Goal: Task Accomplishment & Management: Complete application form

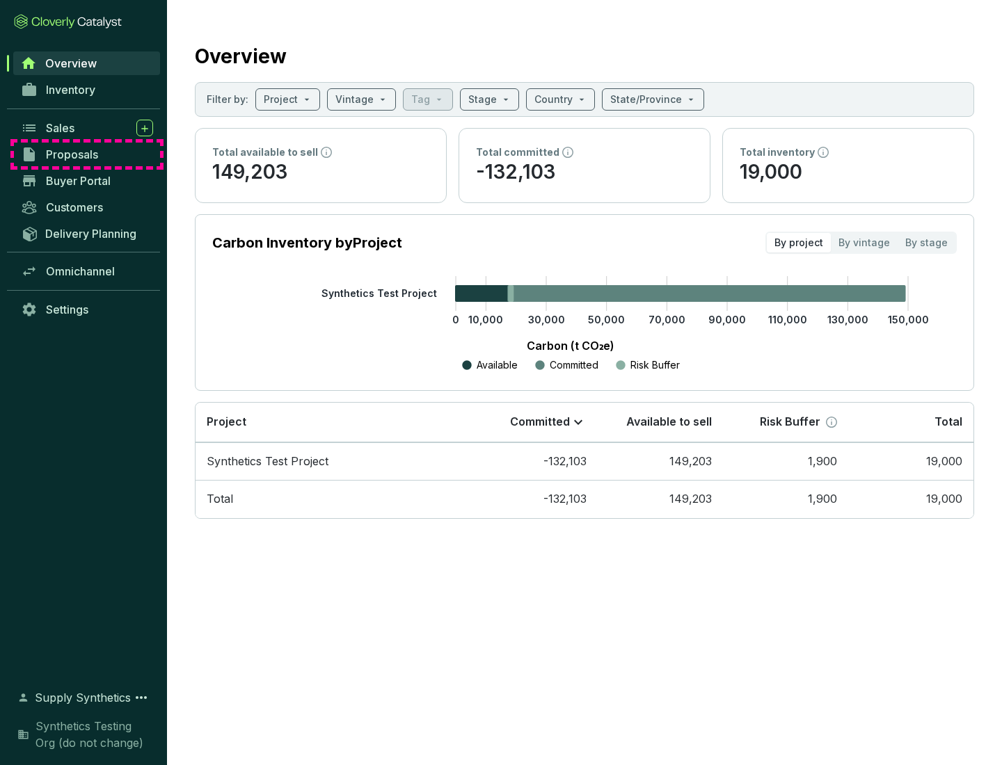
click at [87, 154] on span "Proposals" at bounding box center [72, 155] width 52 height 14
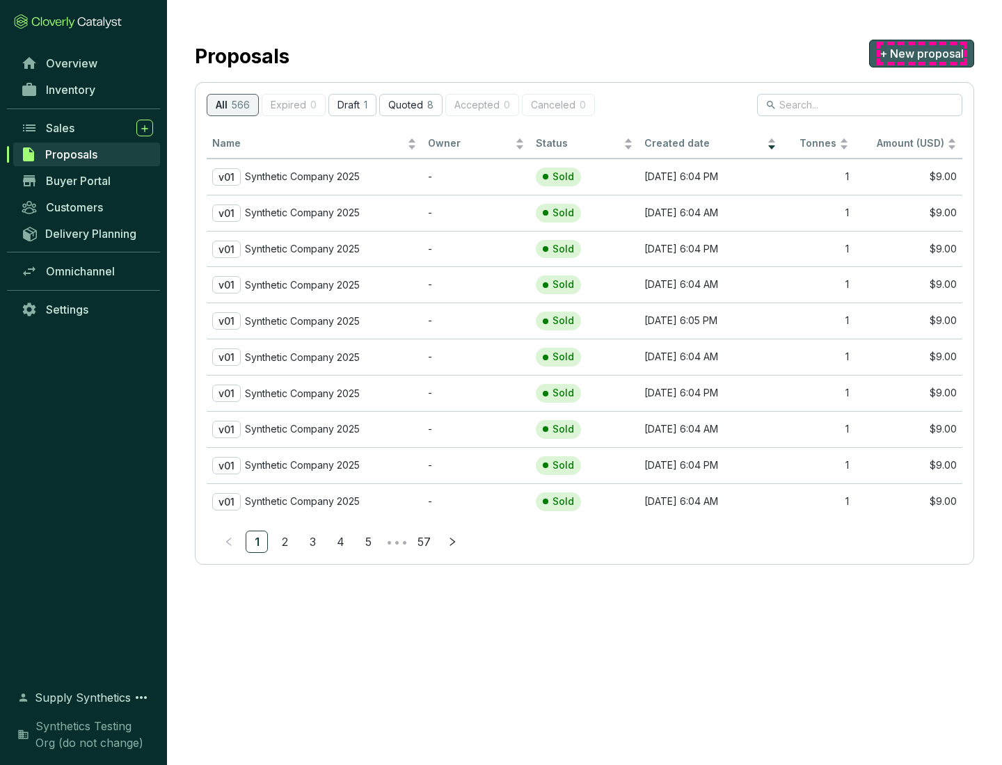
click at [921, 54] on span "+ New proposal" at bounding box center [921, 53] width 84 height 17
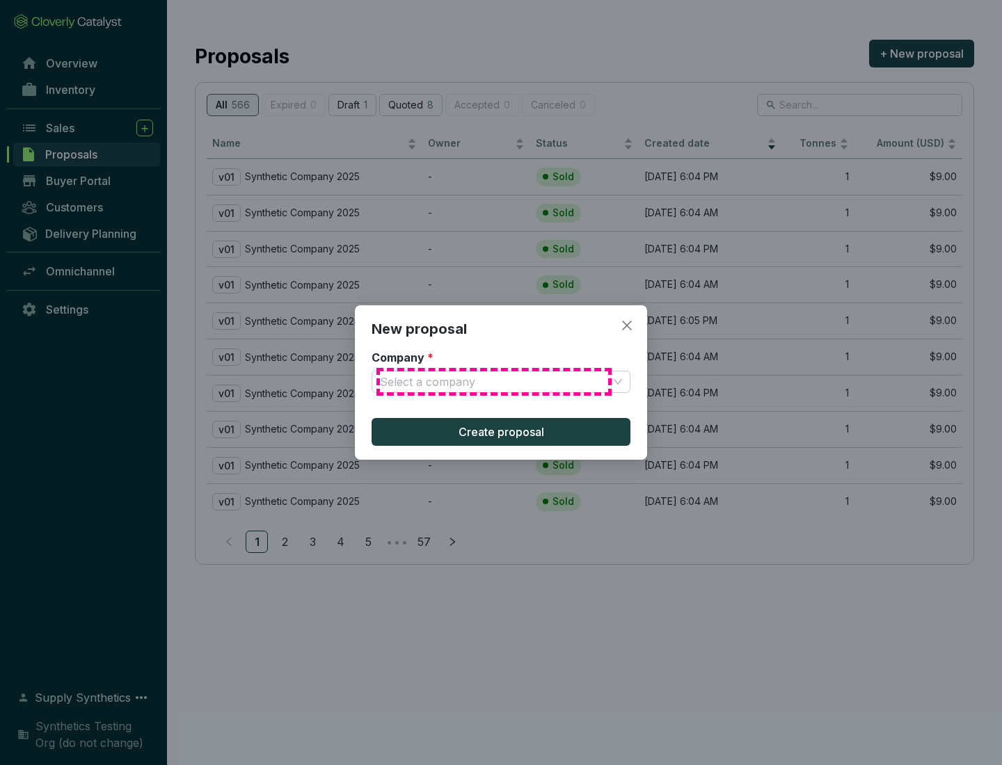
click at [494, 382] on input "Company *" at bounding box center [494, 382] width 228 height 21
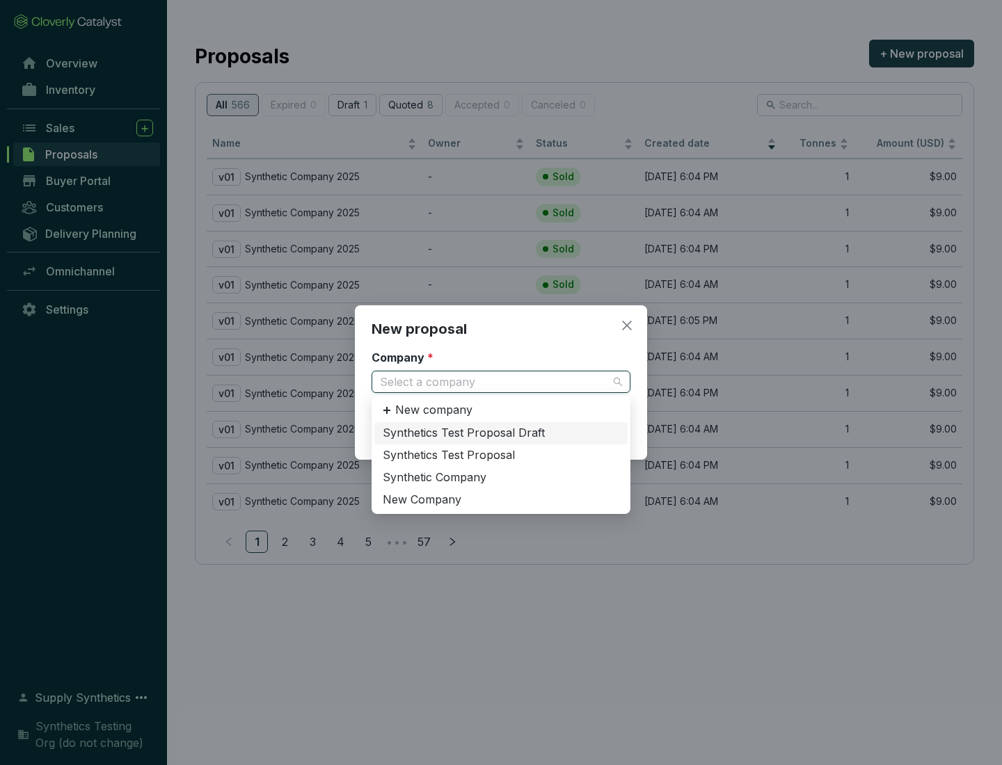
click at [501, 477] on div "Synthetic Company" at bounding box center [501, 477] width 237 height 15
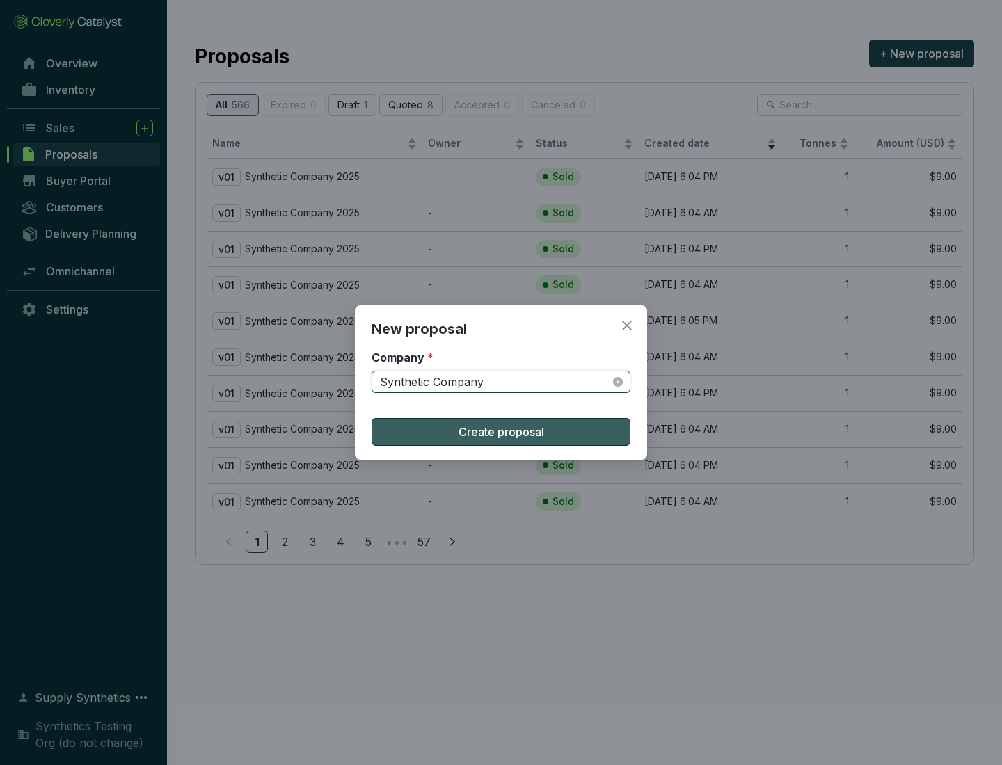
click at [501, 432] on span "Create proposal" at bounding box center [502, 432] width 86 height 17
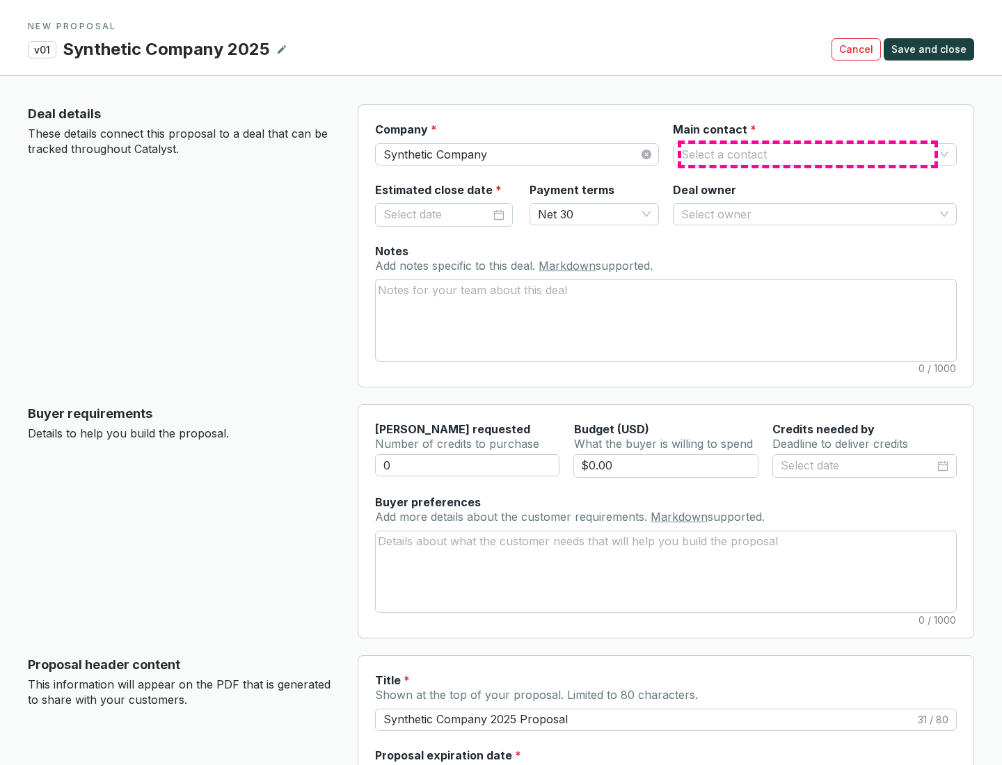
click at [808, 154] on input "Main contact *" at bounding box center [807, 154] width 253 height 21
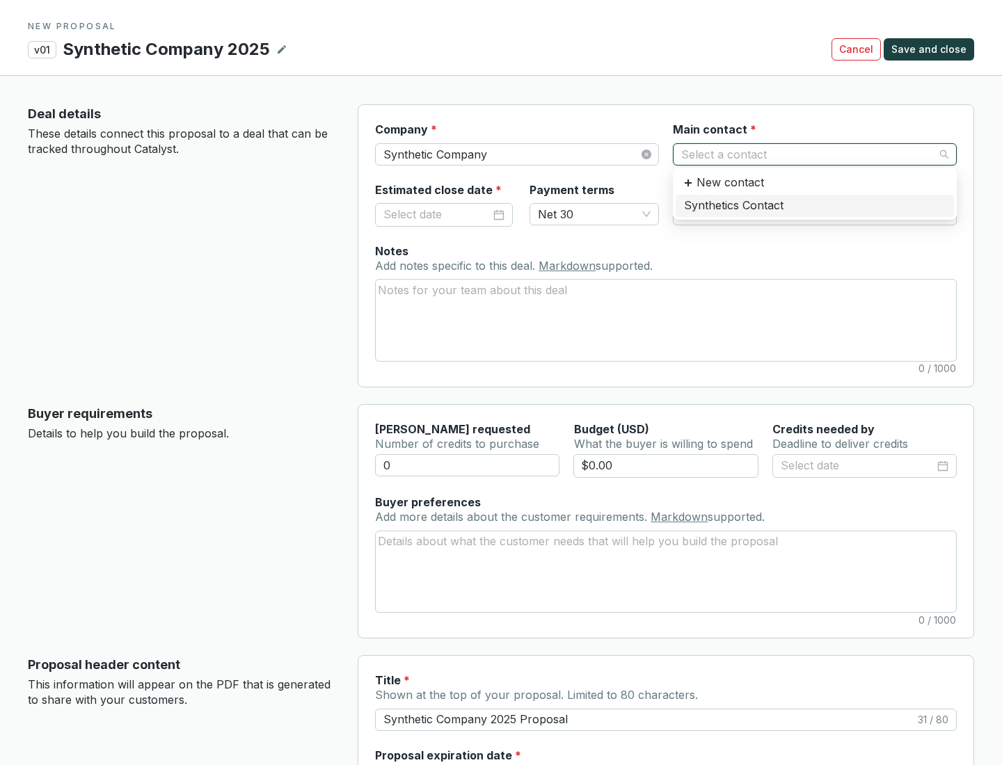
click at [814, 205] on div "Synthetics Contact" at bounding box center [815, 205] width 262 height 15
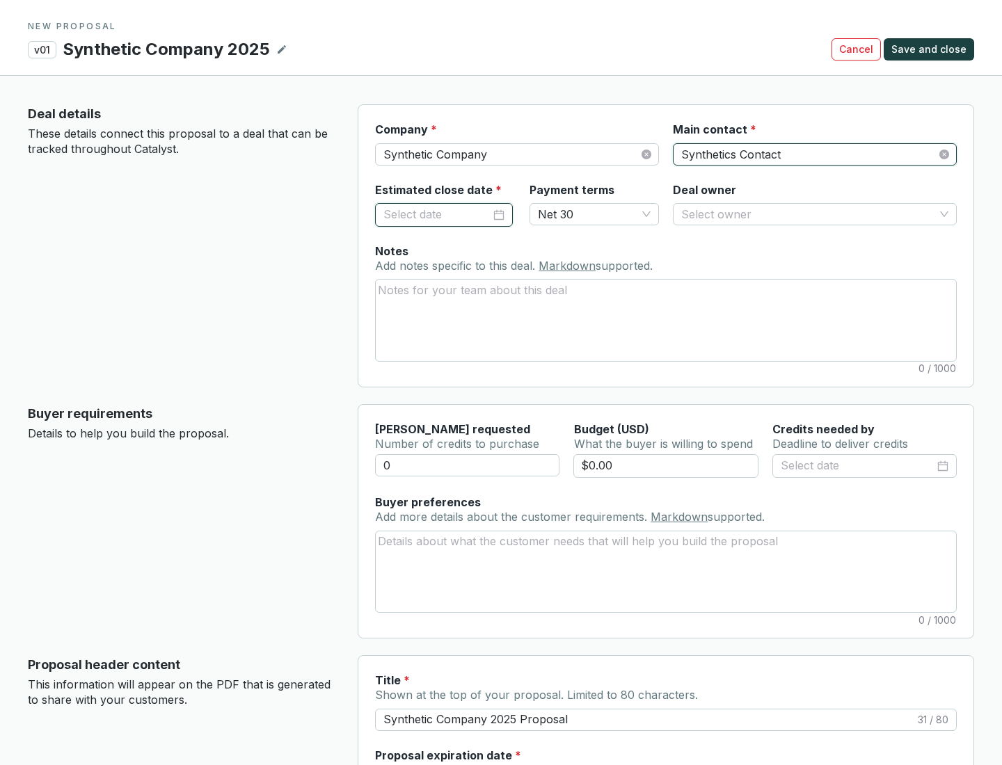
click at [437, 214] on input "Estimated close date *" at bounding box center [436, 215] width 107 height 18
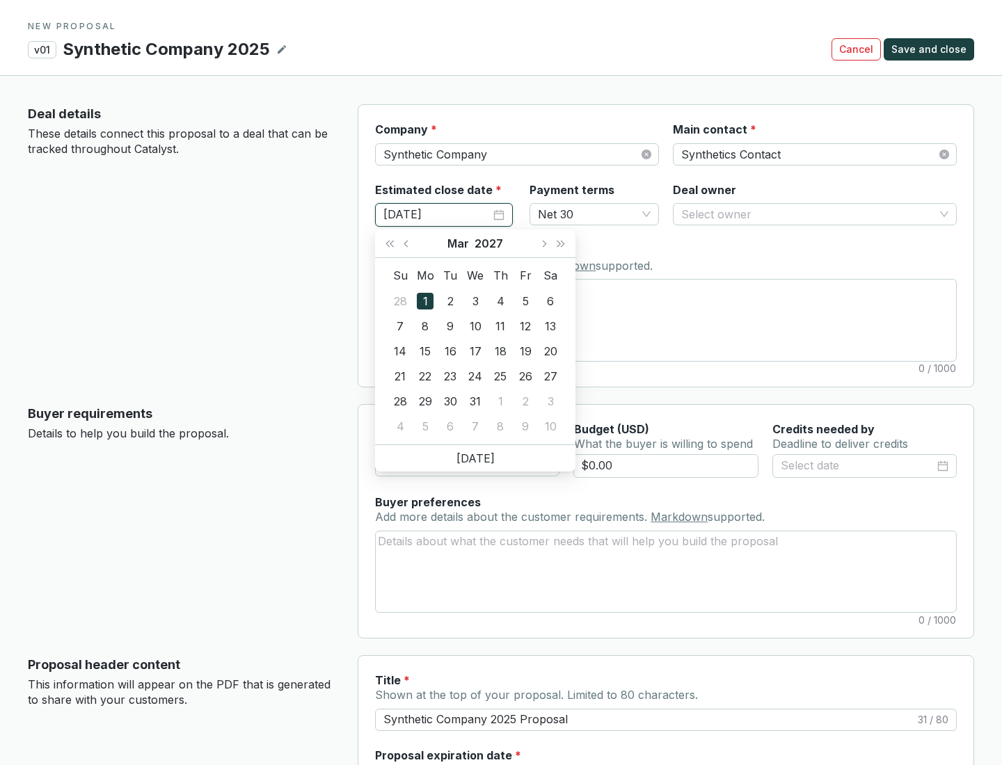
type input "[DATE]"
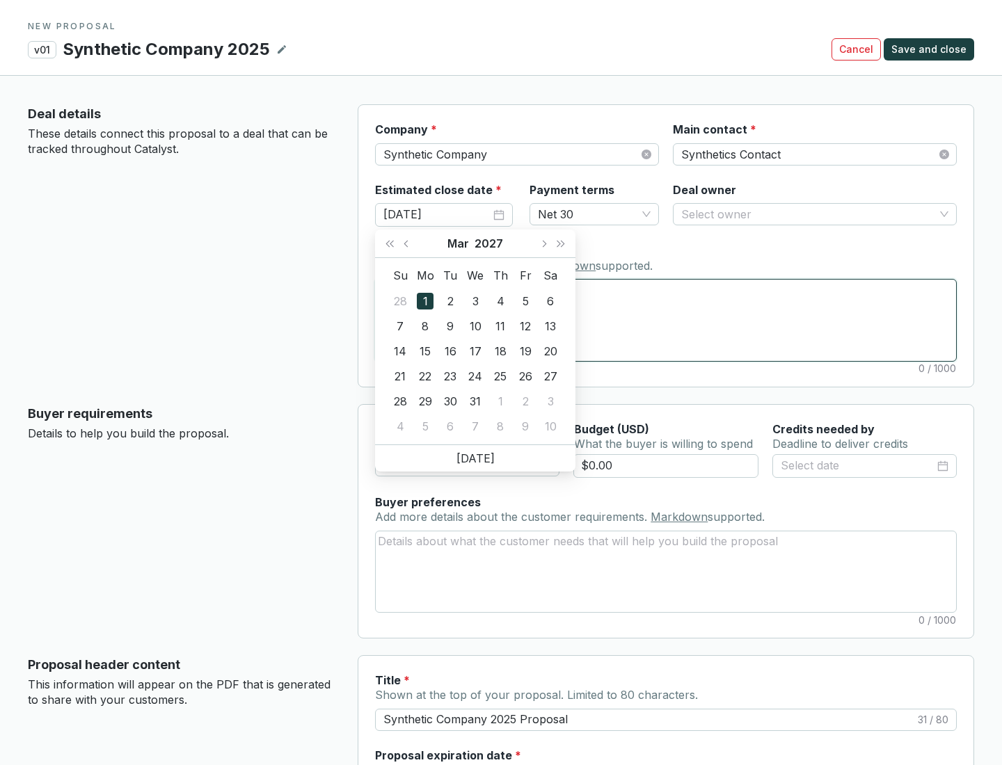
click at [666, 320] on textarea "Notes Add notes specific to this deal. Markdown supported." at bounding box center [666, 320] width 580 height 81
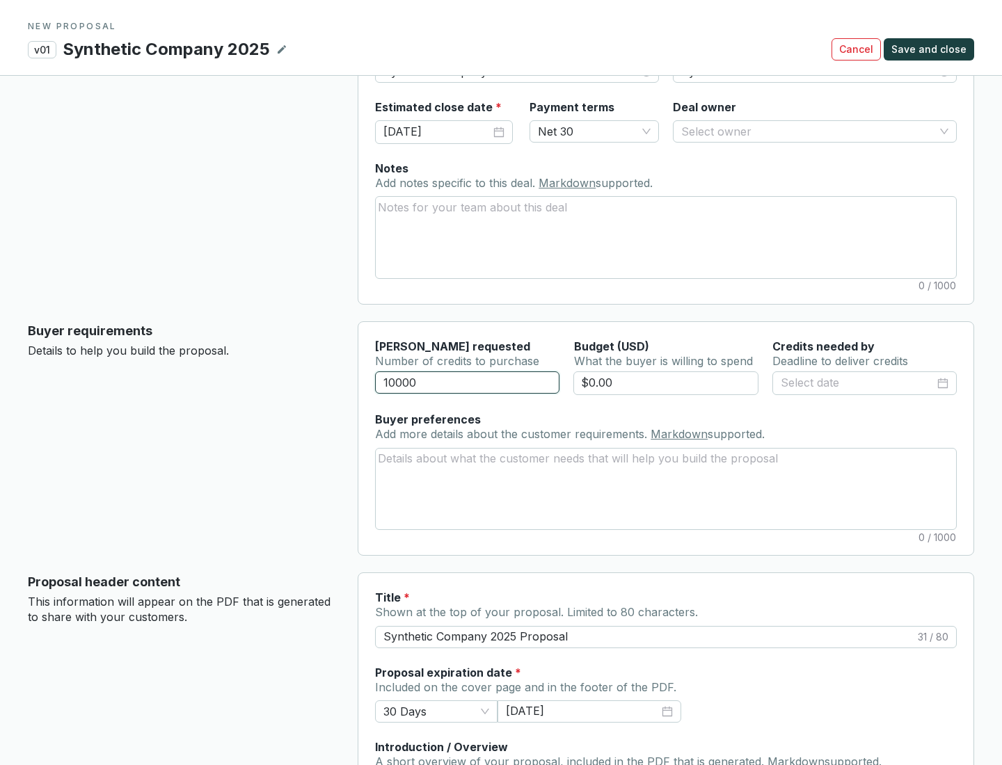
scroll to position [83, 0]
type input "10000"
type input "$0.00"
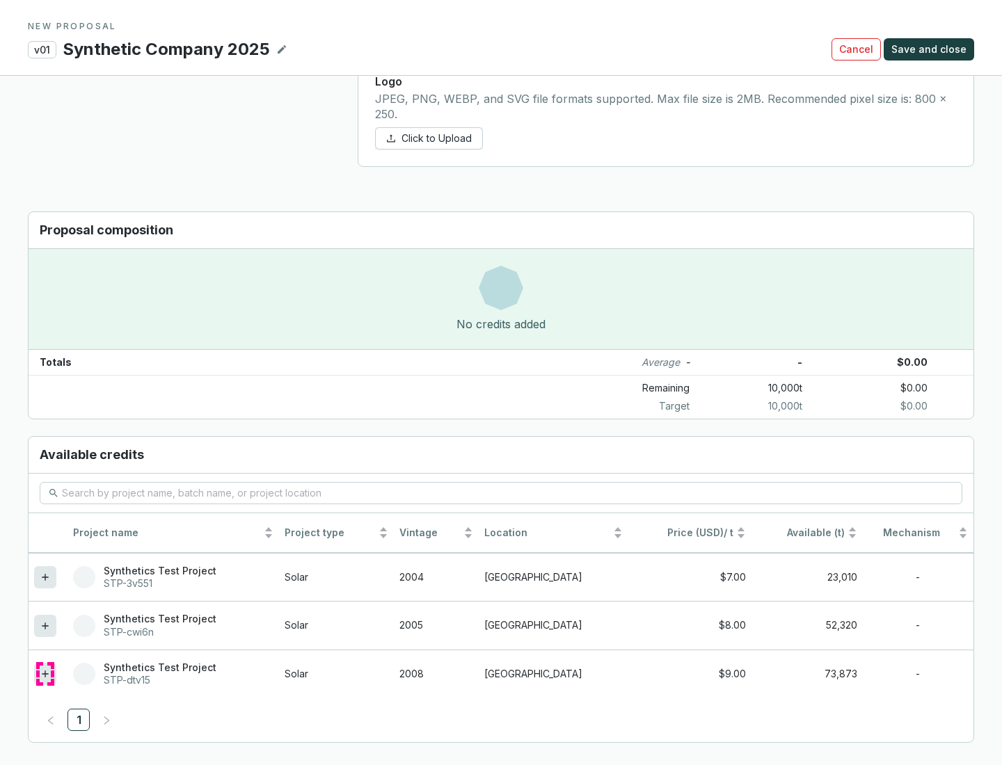
click at [45, 674] on icon at bounding box center [45, 674] width 6 height 6
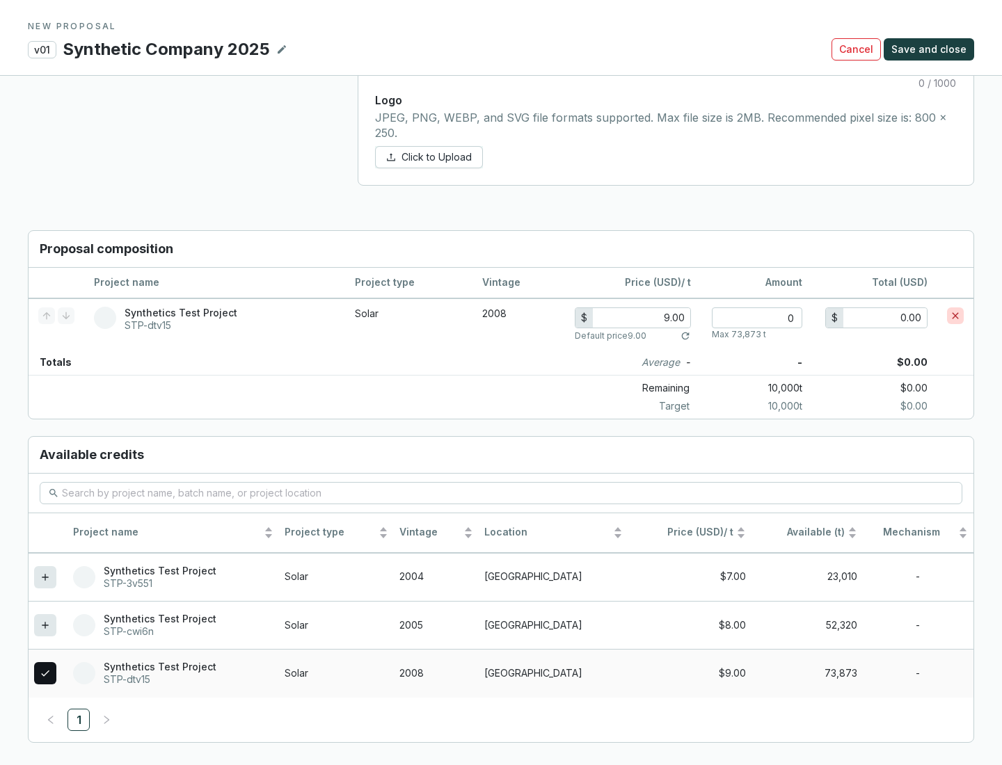
scroll to position [800, 0]
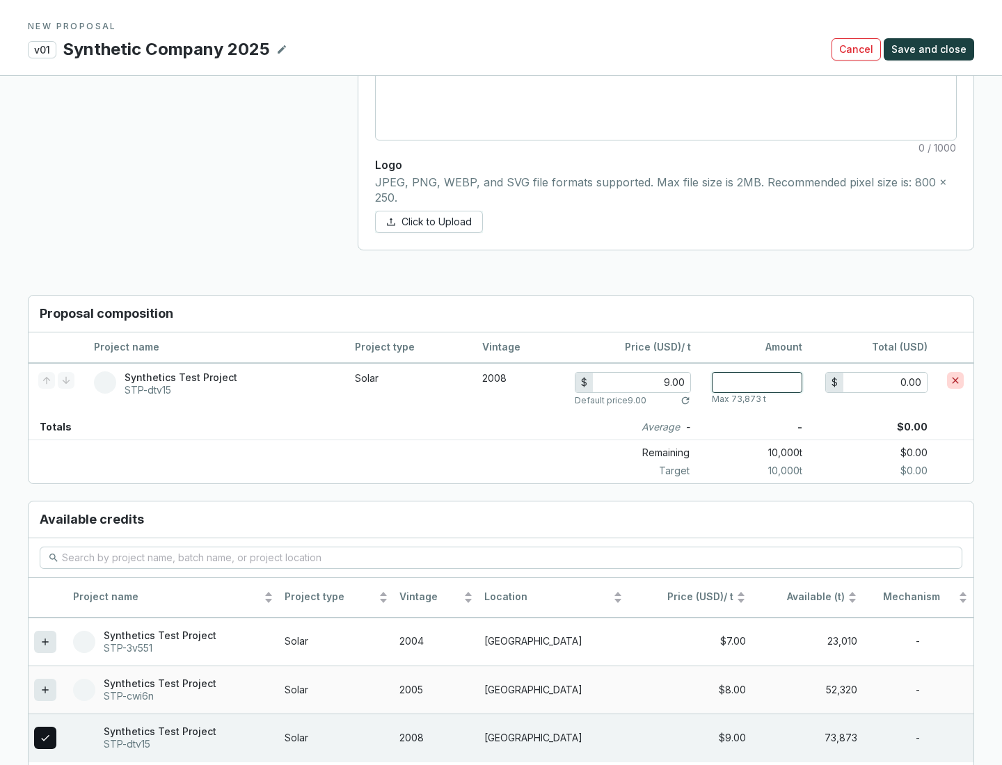
type input "1"
type input "9.00"
type input "1"
click at [931, 49] on span "Save and close" at bounding box center [928, 49] width 75 height 14
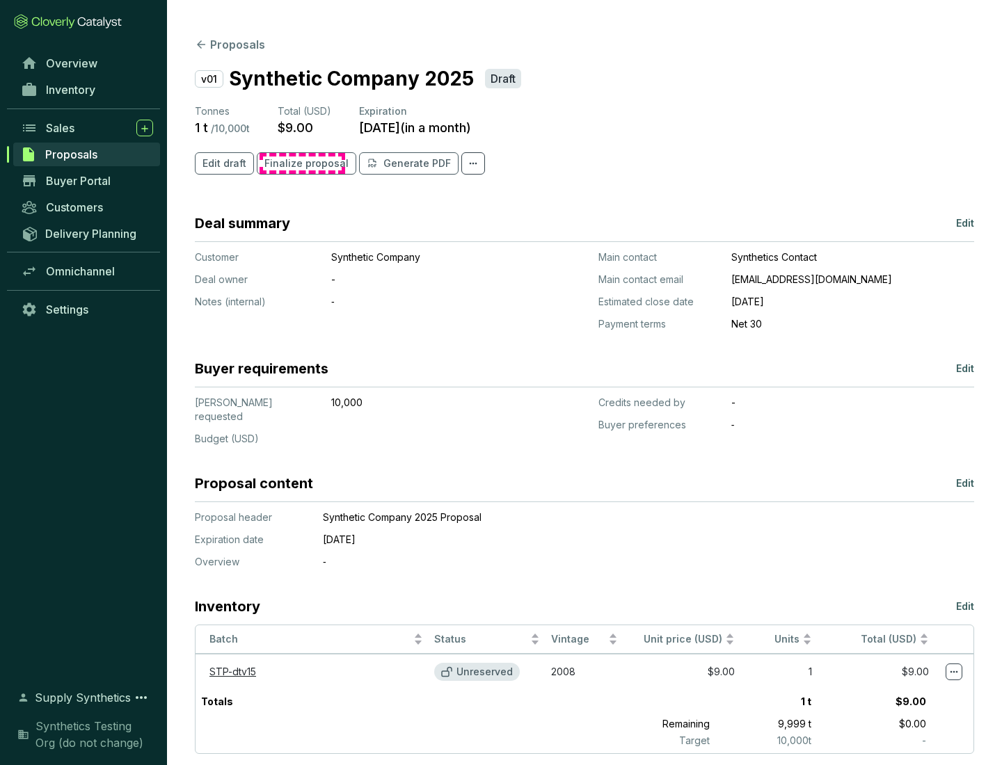
click at [302, 164] on span "Finalize proposal" at bounding box center [306, 164] width 84 height 14
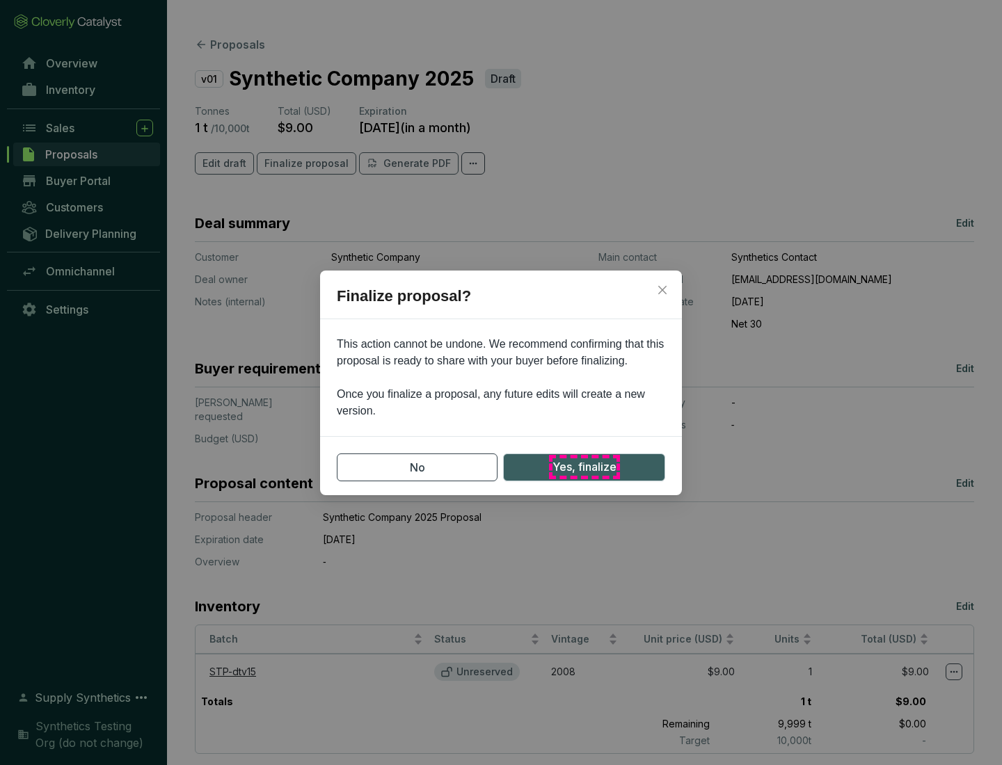
click at [584, 467] on span "Yes, finalize" at bounding box center [584, 467] width 64 height 17
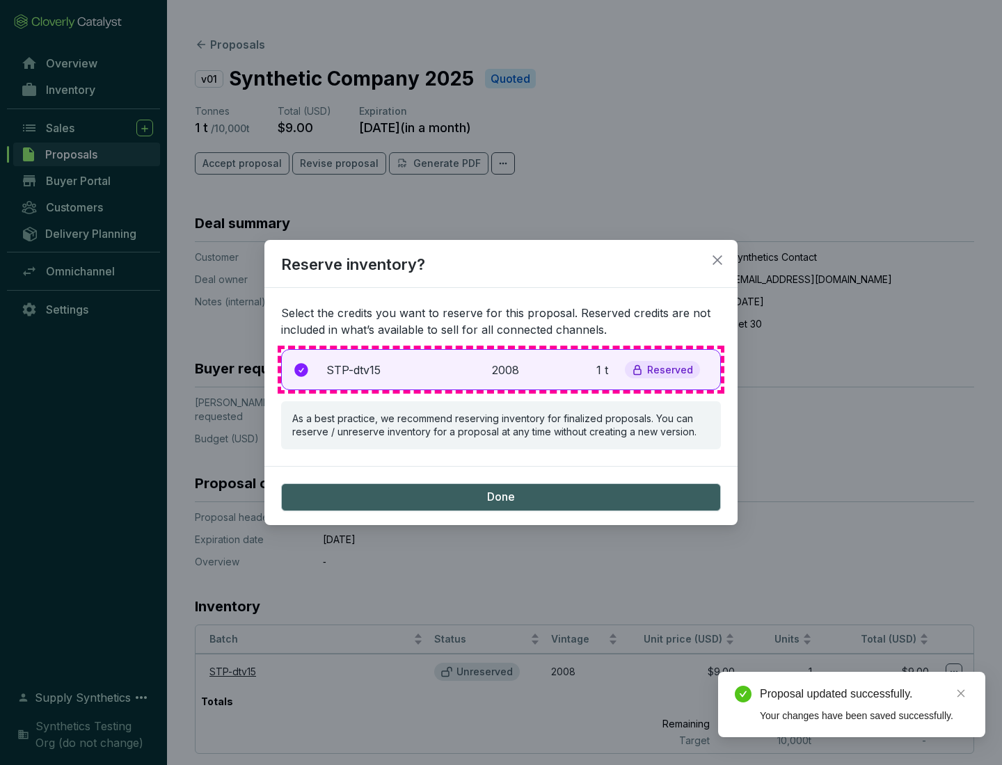
click at [501, 369] on p "2008" at bounding box center [507, 370] width 31 height 17
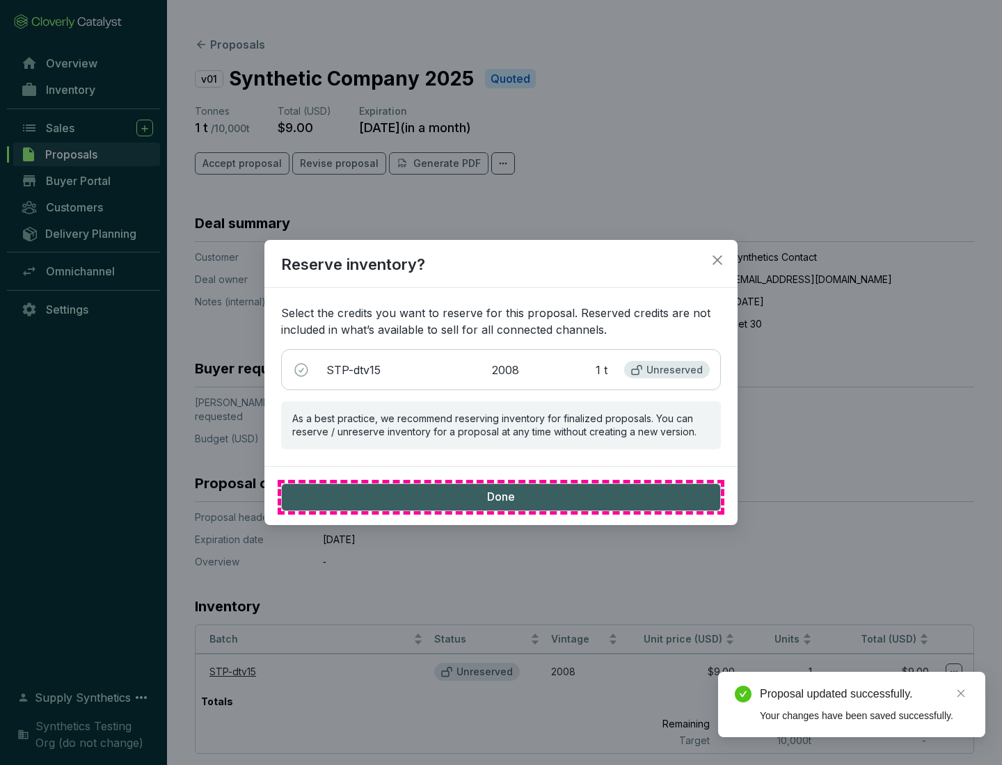
click at [501, 497] on span "Done" at bounding box center [501, 497] width 28 height 15
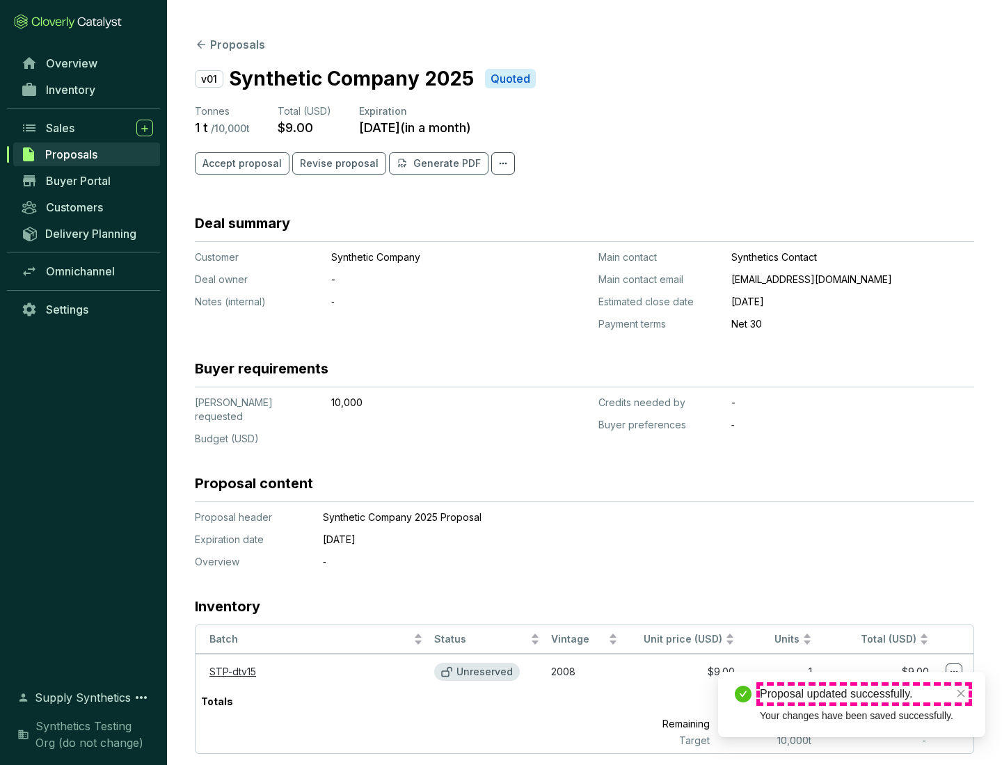
click at [864, 694] on div "Proposal updated successfully." at bounding box center [864, 694] width 209 height 17
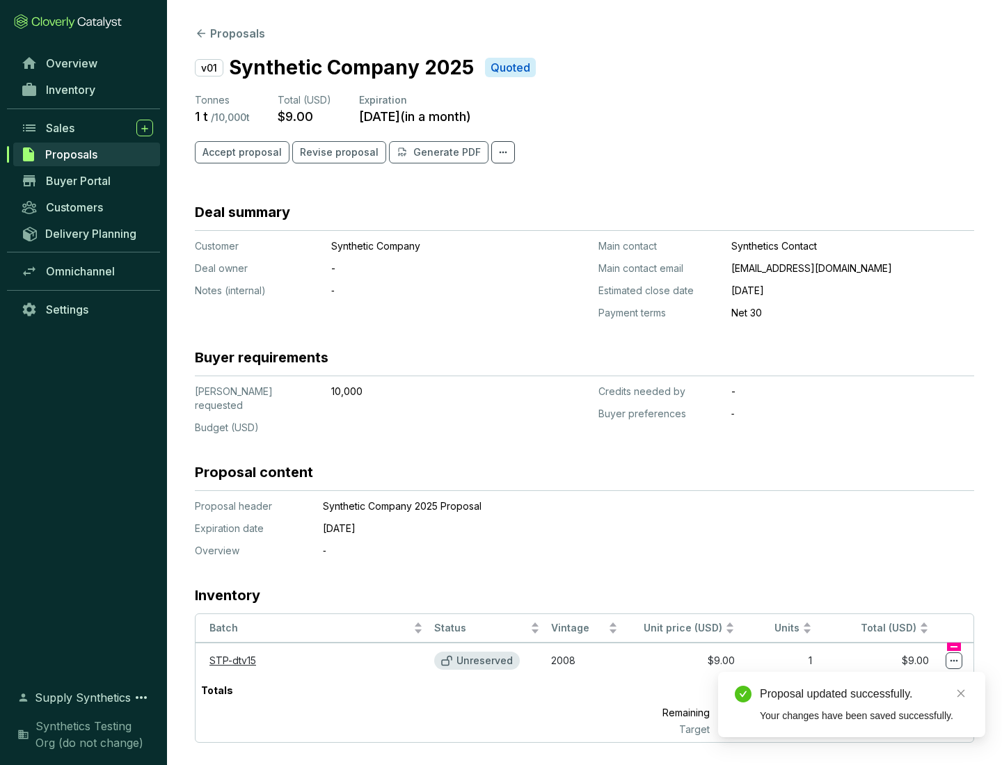
click at [954, 660] on icon at bounding box center [954, 661] width 8 height 2
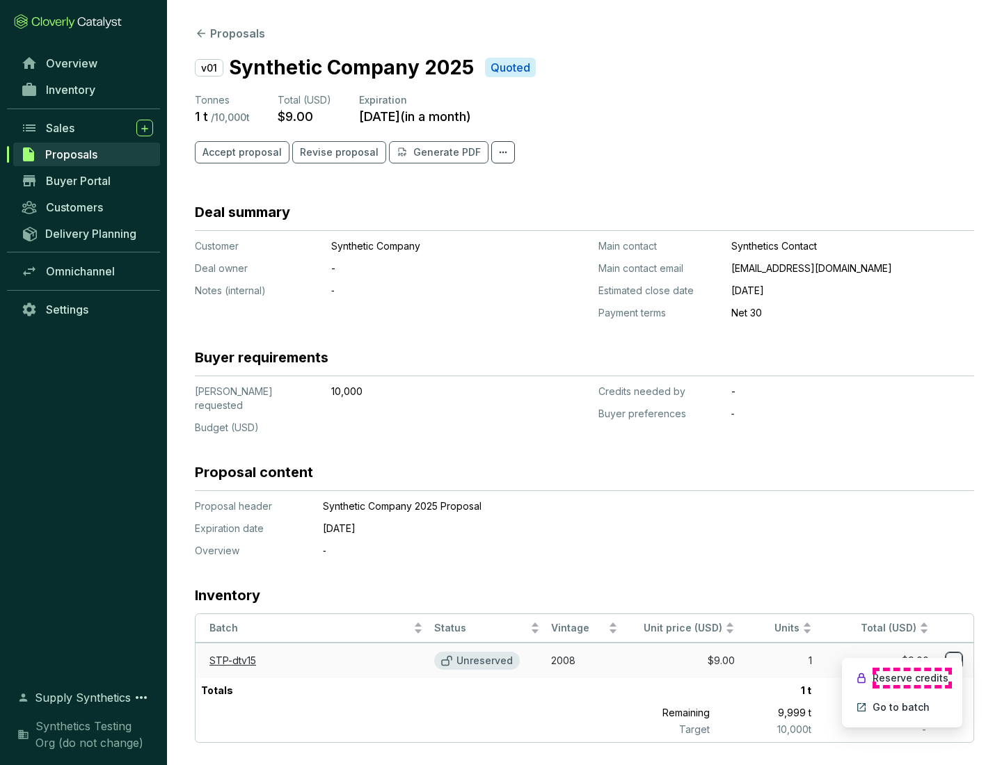
click at [911, 678] on p "Reserve credits" at bounding box center [911, 678] width 76 height 14
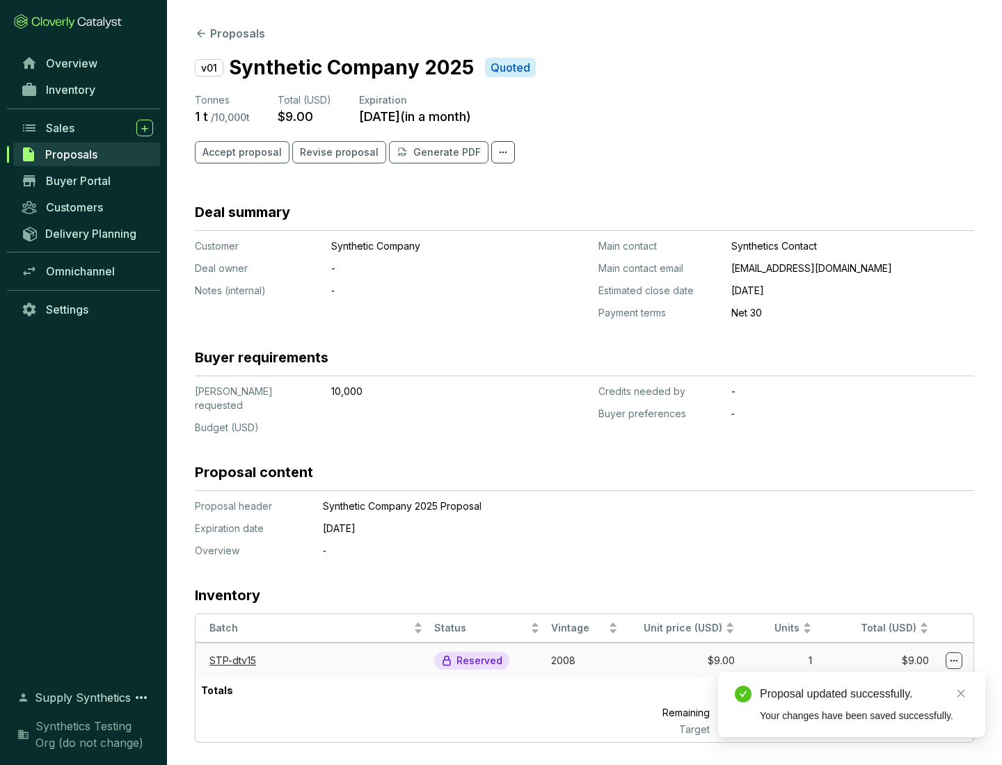
click at [864, 694] on div "Proposal updated successfully." at bounding box center [864, 694] width 209 height 17
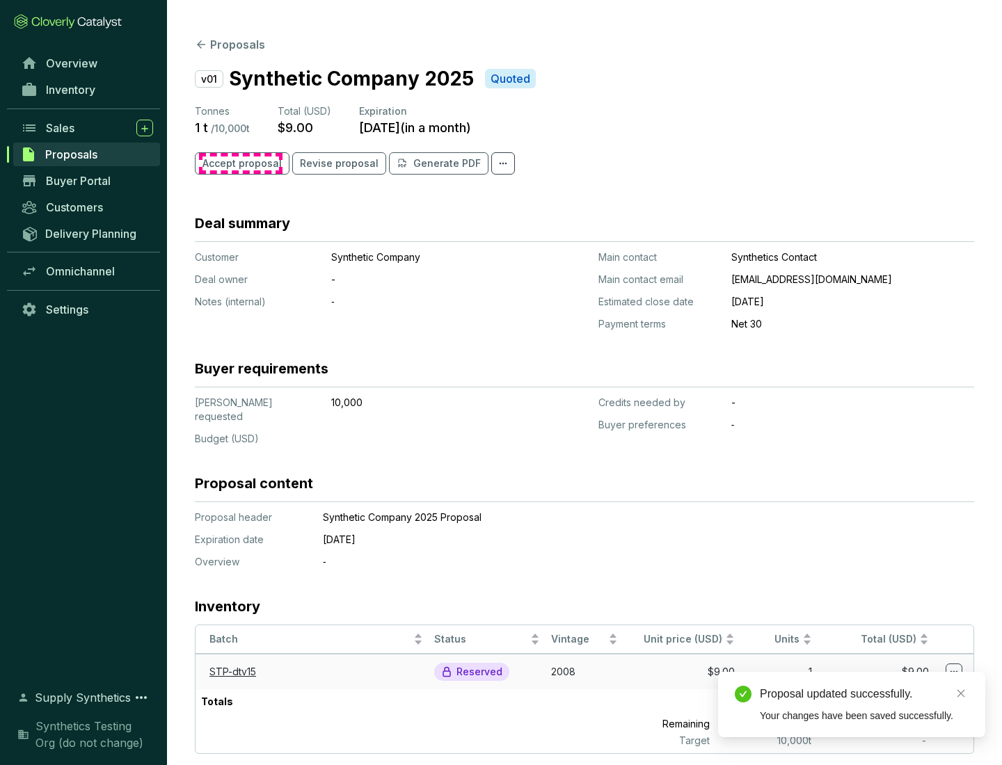
click at [240, 164] on span "Accept proposal" at bounding box center [241, 164] width 79 height 14
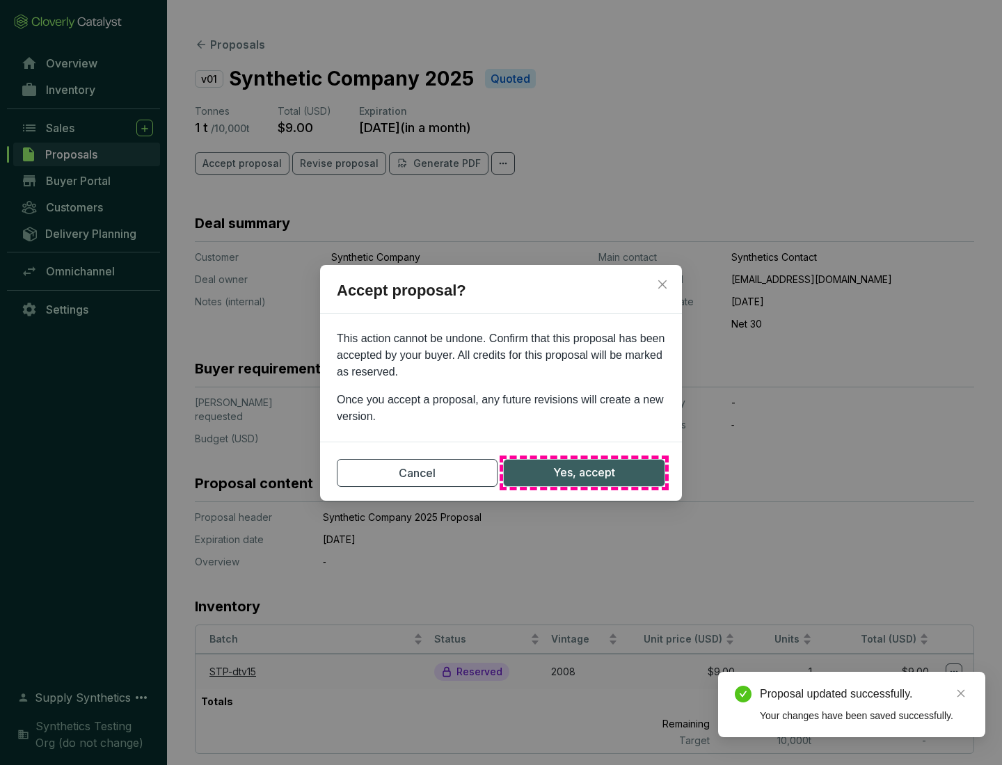
click at [584, 472] on span "Yes, accept" at bounding box center [584, 472] width 62 height 17
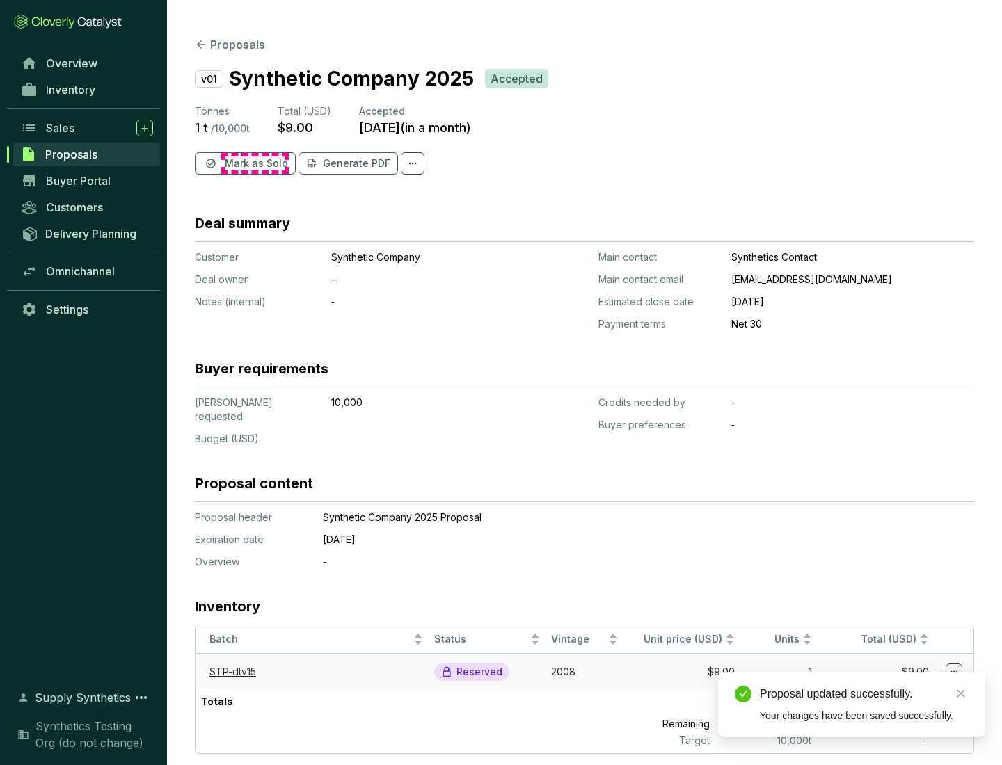
click at [255, 164] on span "Mark as Sold" at bounding box center [256, 164] width 63 height 14
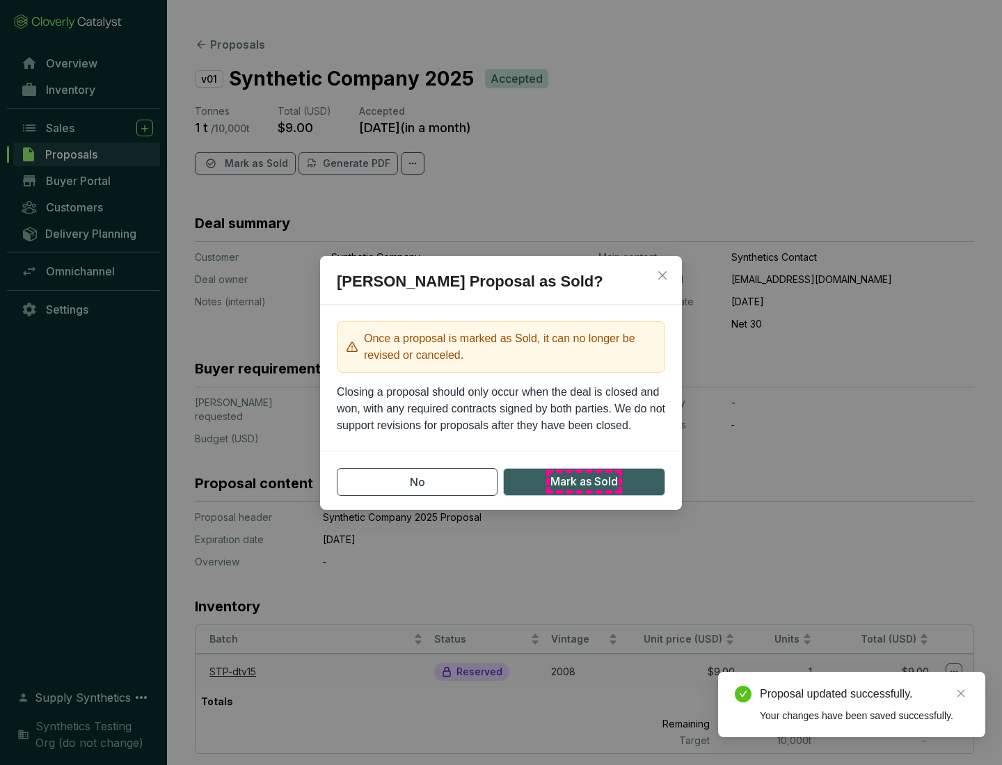
click at [584, 481] on span "Mark as Sold" at bounding box center [583, 481] width 67 height 17
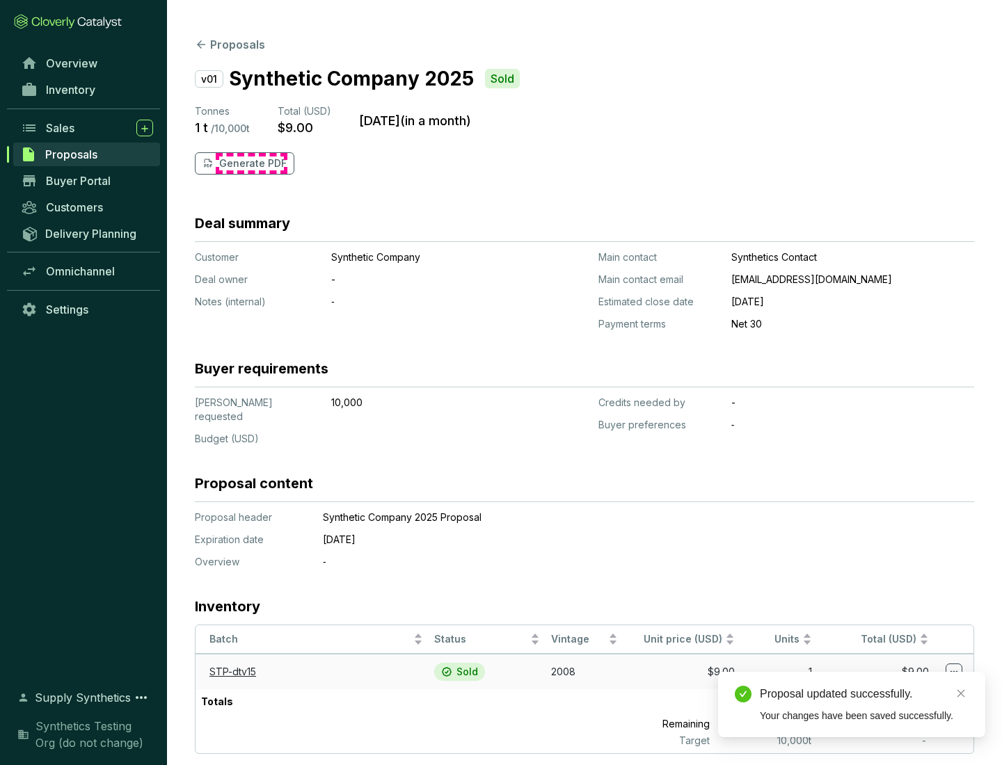
click at [251, 164] on p "Generate PDF" at bounding box center [252, 164] width 67 height 14
click at [864, 694] on div "Proposal updated successfully." at bounding box center [864, 694] width 209 height 17
